Goal: Contribute content: Add original content to the website for others to see

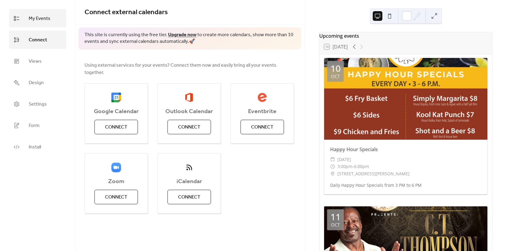
click at [43, 19] on span "My Events" at bounding box center [40, 18] width 22 height 9
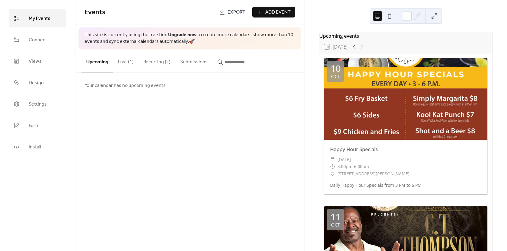
click at [152, 58] on button "Recurring (2)" at bounding box center [156, 60] width 37 height 22
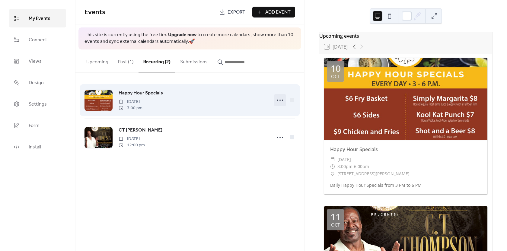
click at [280, 100] on circle at bounding box center [279, 100] width 1 height 1
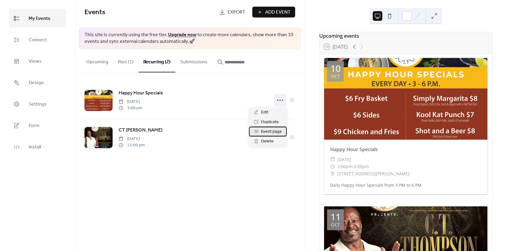
click at [269, 131] on span "Event page" at bounding box center [271, 131] width 21 height 7
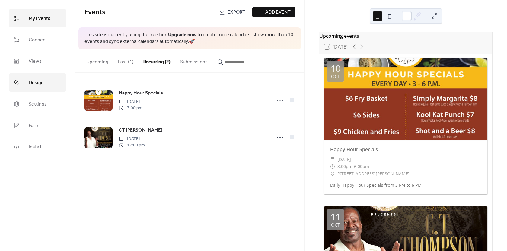
click at [40, 81] on span "Design" at bounding box center [36, 82] width 15 height 9
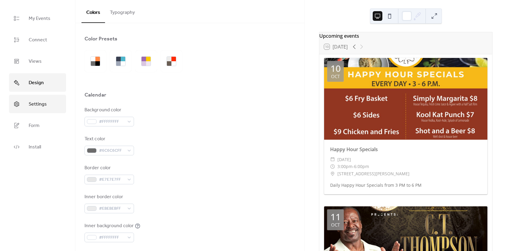
click at [37, 104] on span "Settings" at bounding box center [38, 104] width 18 height 9
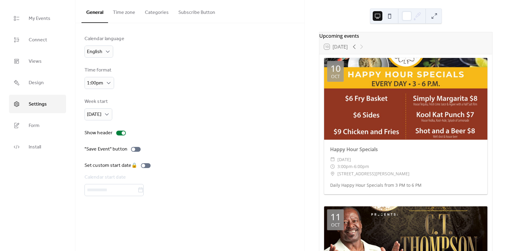
click at [153, 13] on button "Categories" at bounding box center [156, 11] width 33 height 22
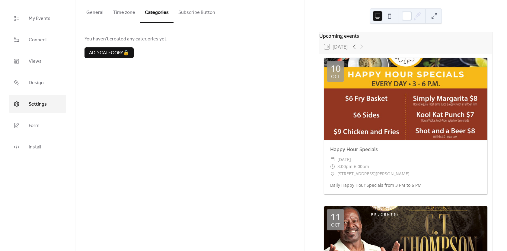
click at [187, 15] on button "Subscribe Button" at bounding box center [196, 11] width 46 height 22
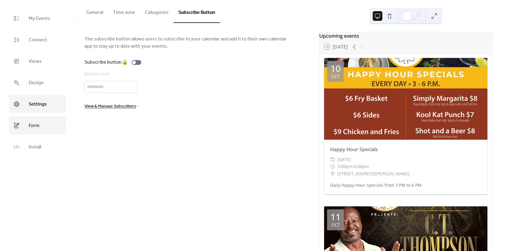
click at [40, 125] on link "Form" at bounding box center [37, 125] width 57 height 18
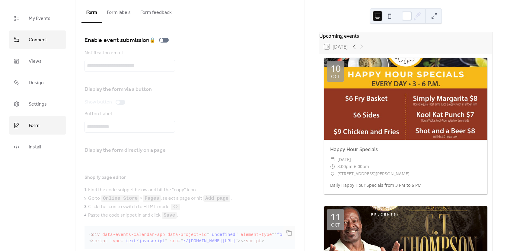
click at [33, 43] on span "Connect" at bounding box center [38, 39] width 18 height 9
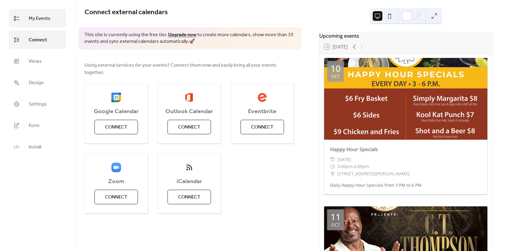
click at [36, 19] on span "My Events" at bounding box center [40, 18] width 22 height 9
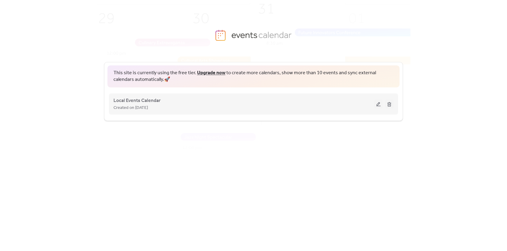
click at [377, 103] on button at bounding box center [378, 103] width 8 height 9
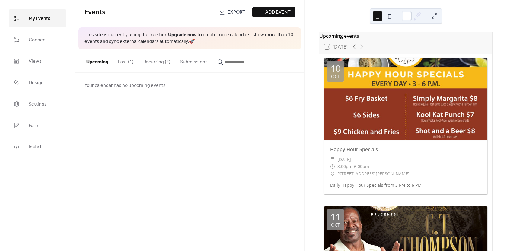
click at [152, 63] on button "Recurring (2)" at bounding box center [156, 60] width 37 height 22
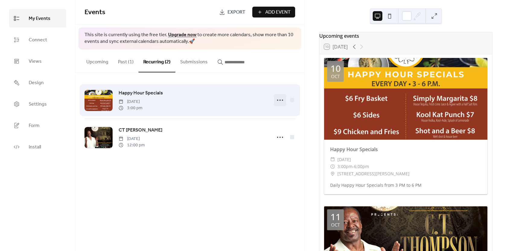
click at [279, 100] on icon at bounding box center [280, 100] width 10 height 10
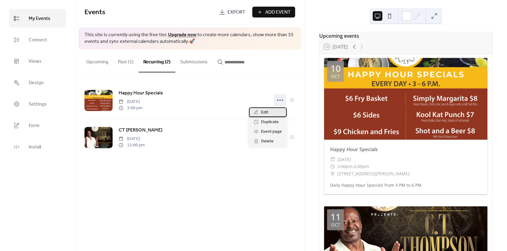
click at [263, 112] on span "Edit" at bounding box center [264, 112] width 7 height 7
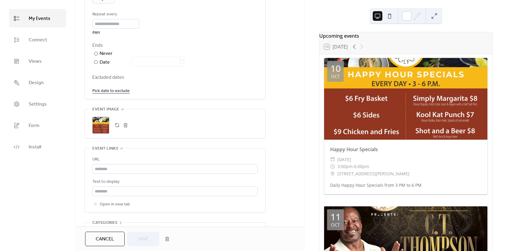
scroll to position [302, 0]
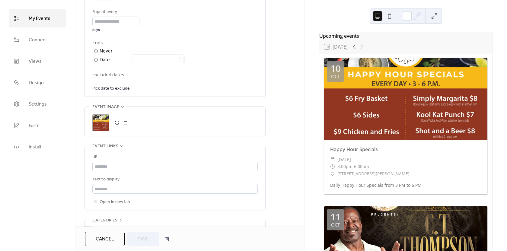
click at [106, 122] on div ";" at bounding box center [100, 122] width 17 height 17
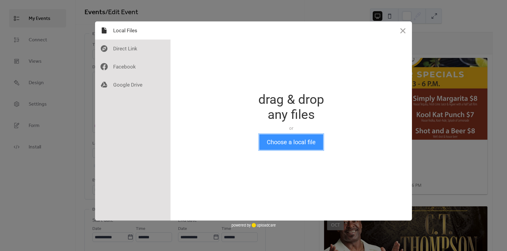
click at [296, 144] on button "Choose a local file" at bounding box center [291, 142] width 64 height 16
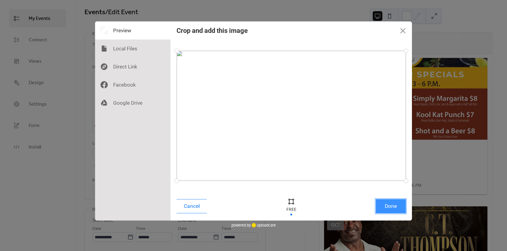
click at [386, 207] on button "Done" at bounding box center [391, 206] width 30 height 14
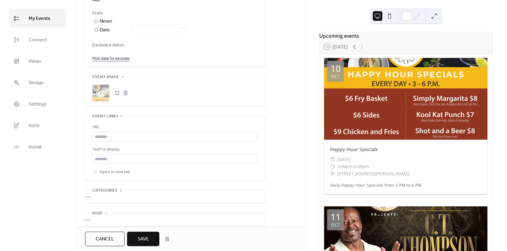
scroll to position [332, 0]
click at [138, 237] on span "Save" at bounding box center [143, 239] width 11 height 7
